Goal: Transaction & Acquisition: Purchase product/service

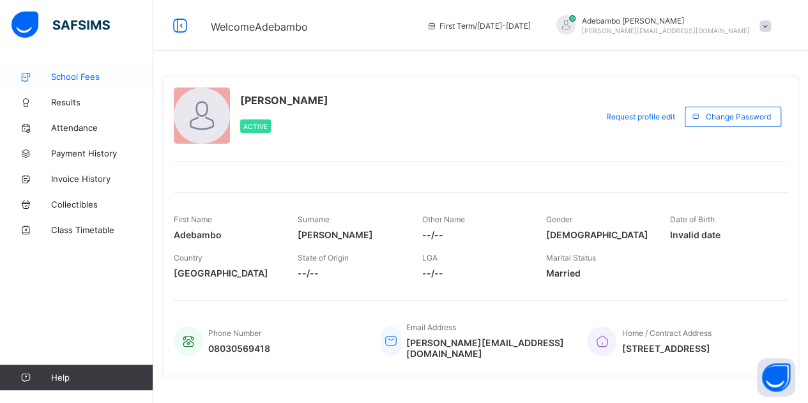
click at [86, 73] on span "School Fees" at bounding box center [102, 77] width 102 height 10
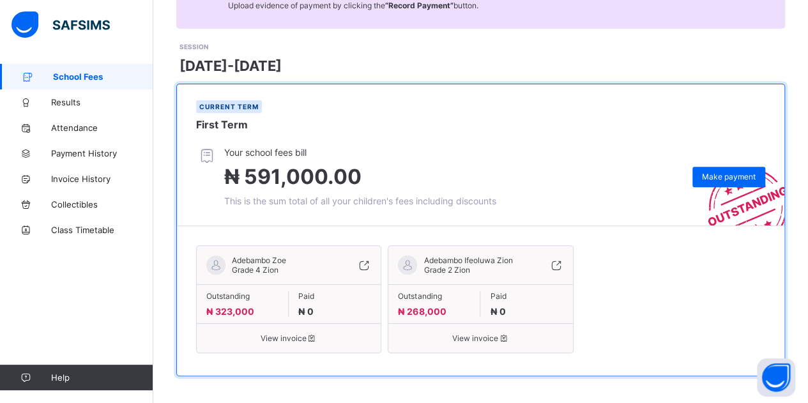
scroll to position [151, 0]
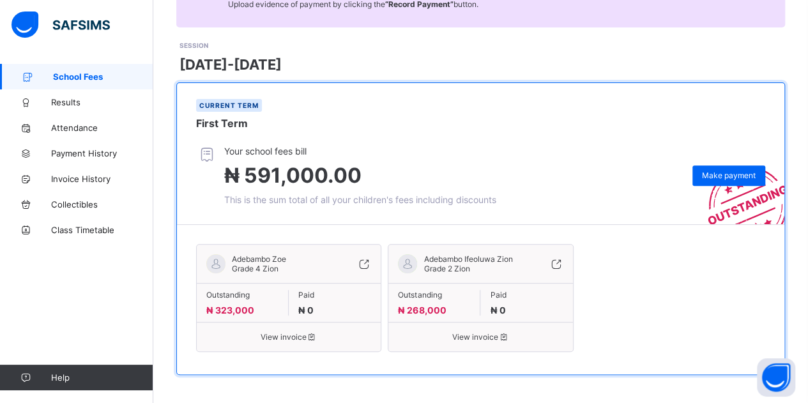
click at [297, 335] on span "View invoice" at bounding box center [288, 337] width 165 height 10
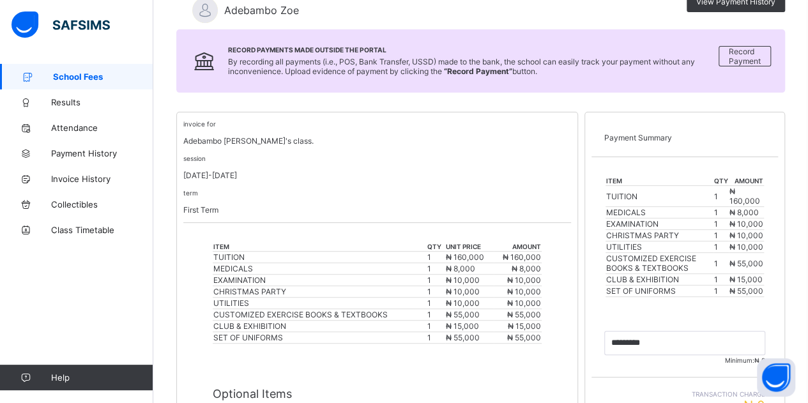
click at [531, 333] on span "₦ 55,000" at bounding box center [524, 338] width 34 height 10
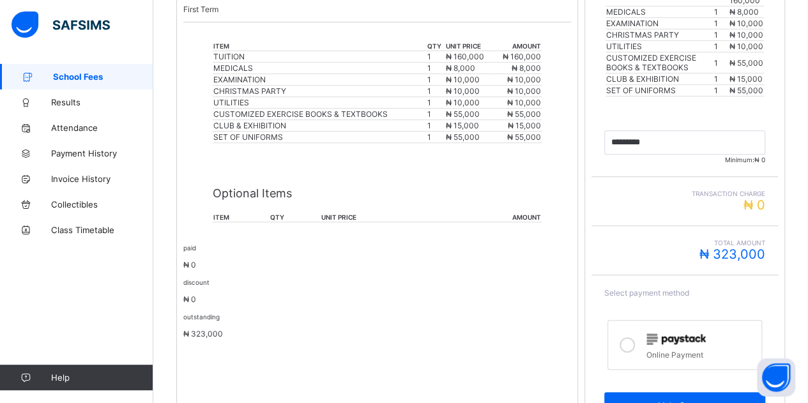
scroll to position [351, 0]
click at [635, 347] on icon at bounding box center [627, 344] width 15 height 15
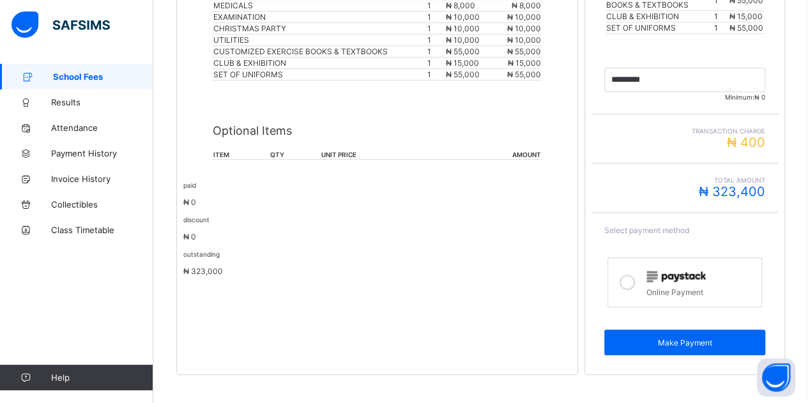
click at [635, 347] on div "Make Payment" at bounding box center [684, 343] width 161 height 26
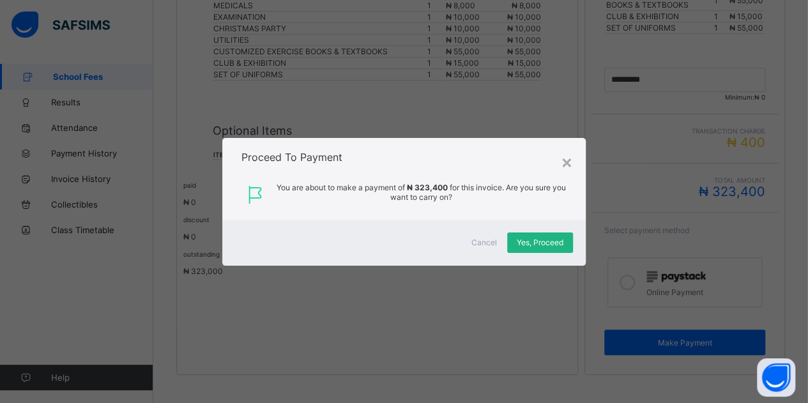
click at [567, 248] on div "Yes, Proceed" at bounding box center [540, 243] width 66 height 20
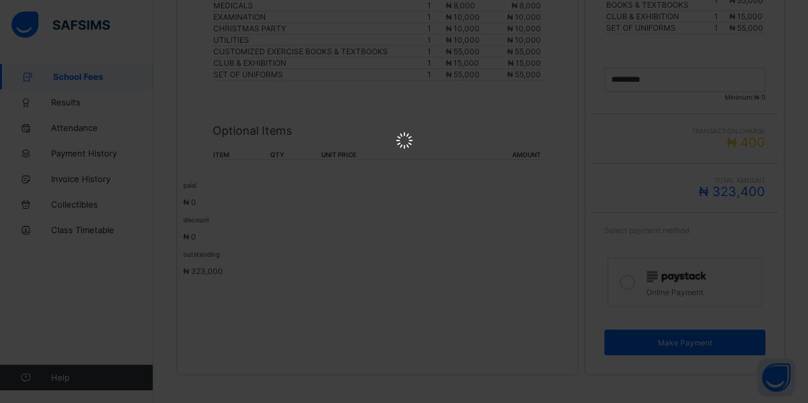
scroll to position [0, 0]
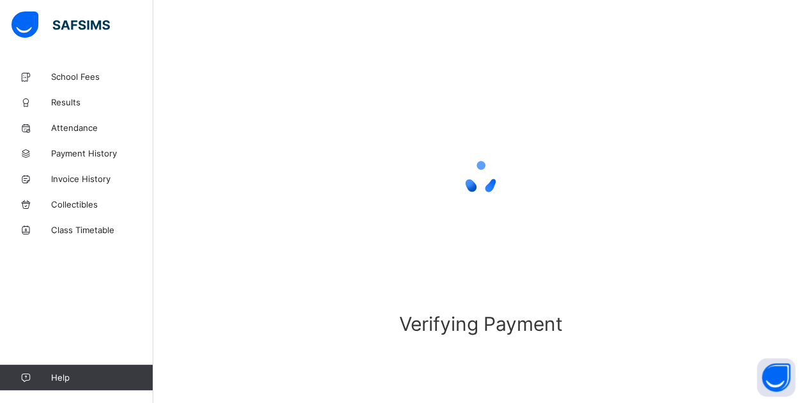
scroll to position [77, 0]
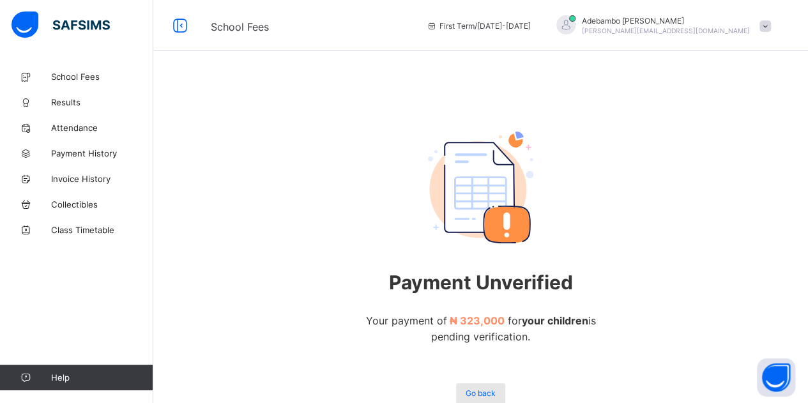
click at [483, 388] on div "Go back" at bounding box center [480, 393] width 49 height 20
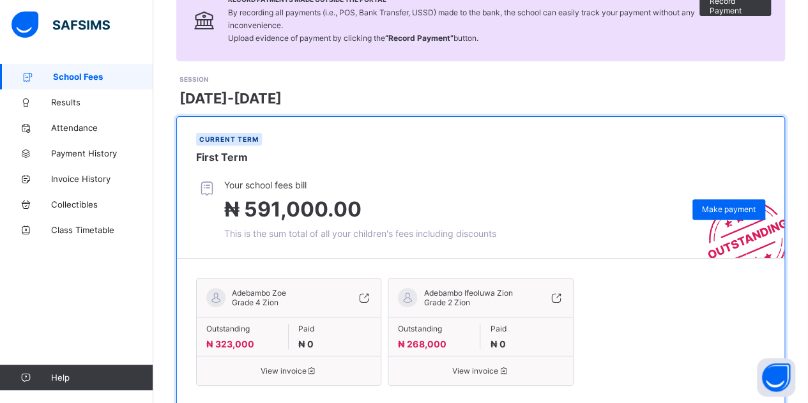
scroll to position [118, 0]
click at [371, 294] on icon at bounding box center [364, 297] width 14 height 13
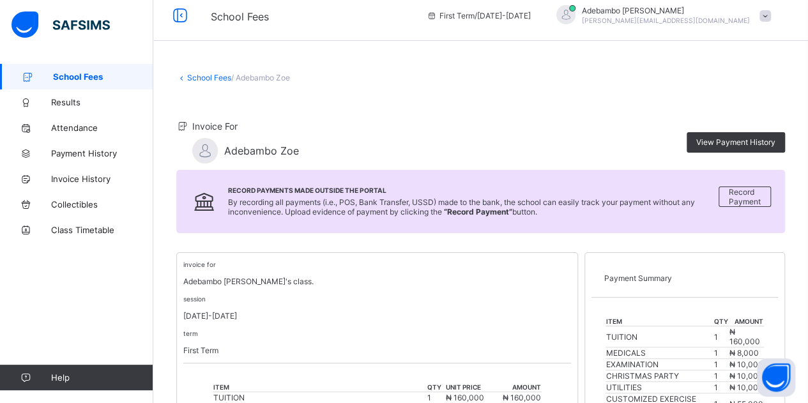
scroll to position [11, 0]
click at [217, 80] on link "School Fees" at bounding box center [209, 77] width 44 height 10
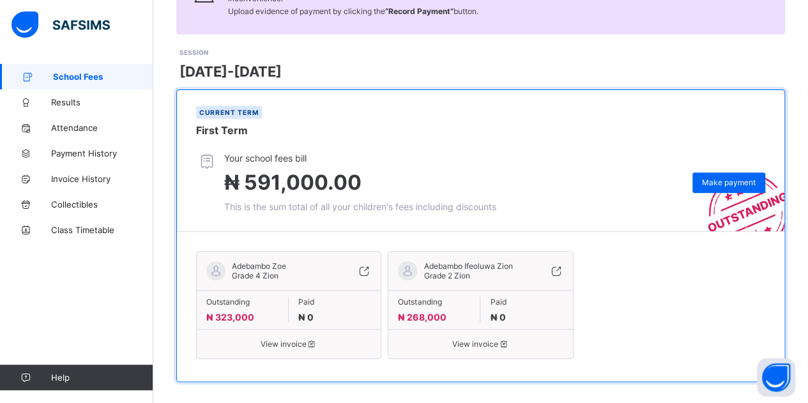
scroll to position [144, 0]
click at [478, 339] on span "View invoice" at bounding box center [480, 344] width 165 height 10
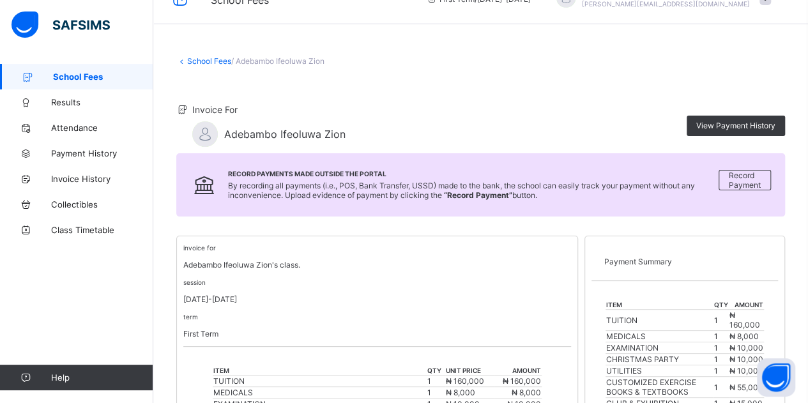
scroll to position [24, 0]
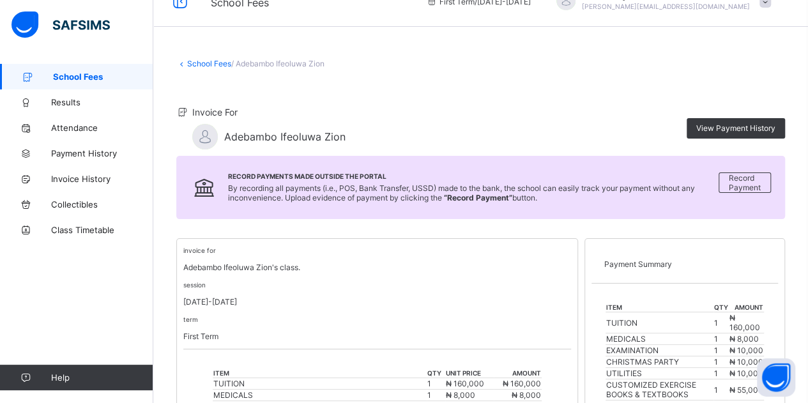
click at [216, 62] on link "School Fees" at bounding box center [209, 64] width 44 height 10
